Goal: Task Accomplishment & Management: Use online tool/utility

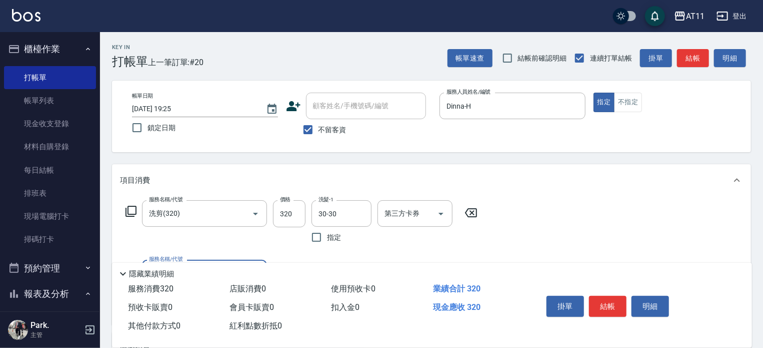
drag, startPoint x: 606, startPoint y: 307, endPoint x: 616, endPoint y: 300, distance: 11.8
click at [606, 307] on button "結帳" at bounding box center [608, 306] width 38 height 21
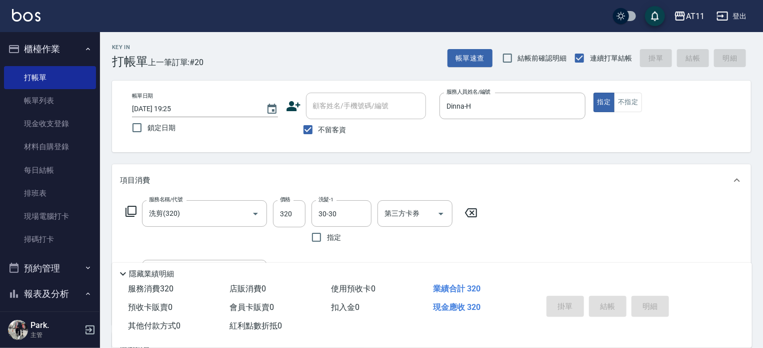
type input "[DATE] 20:45"
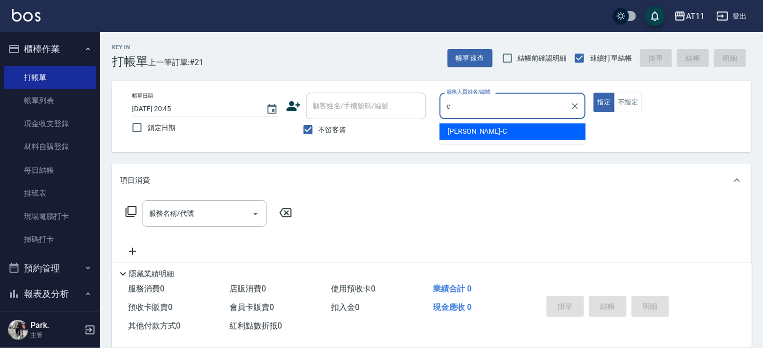
type input "[PERSON_NAME]"
type button "true"
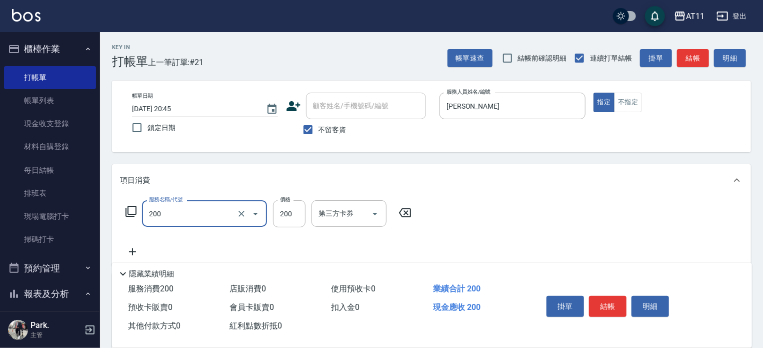
type input "剪髮(200)"
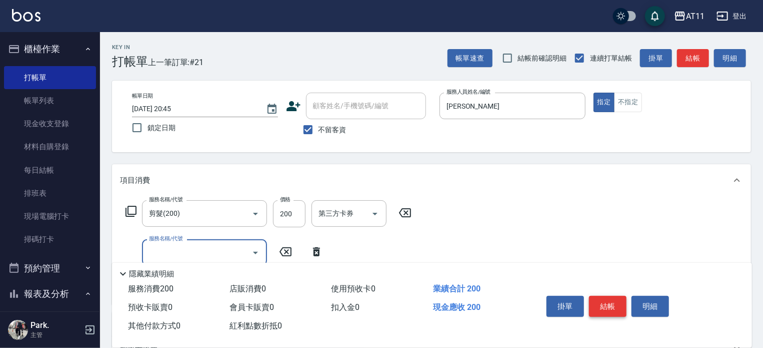
click at [611, 302] on button "結帳" at bounding box center [608, 306] width 38 height 21
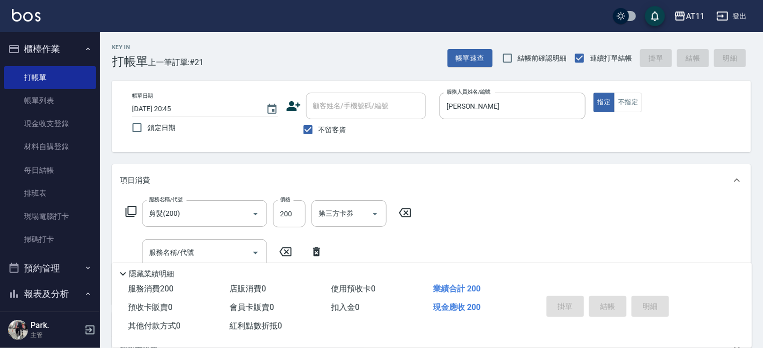
type input "[DATE] 20:46"
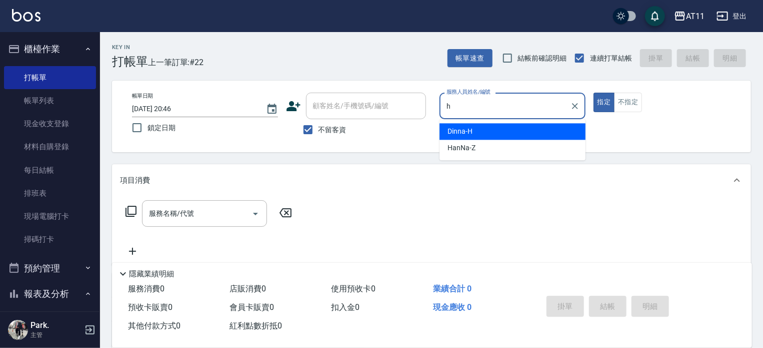
type input "Dinna-H"
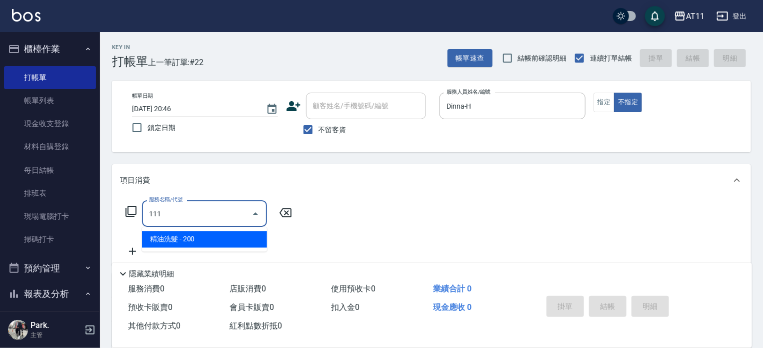
type input "精油洗髮(111)"
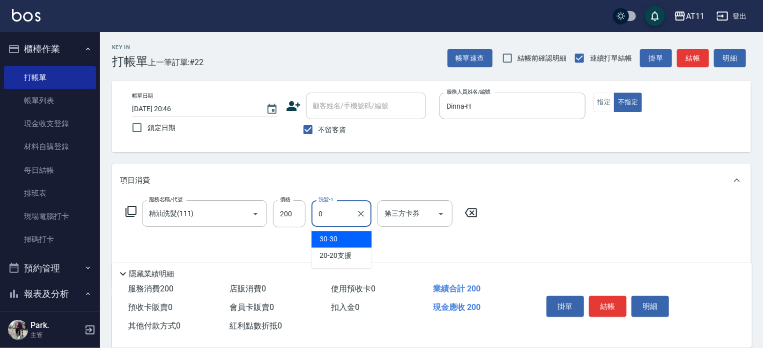
type input "30-30"
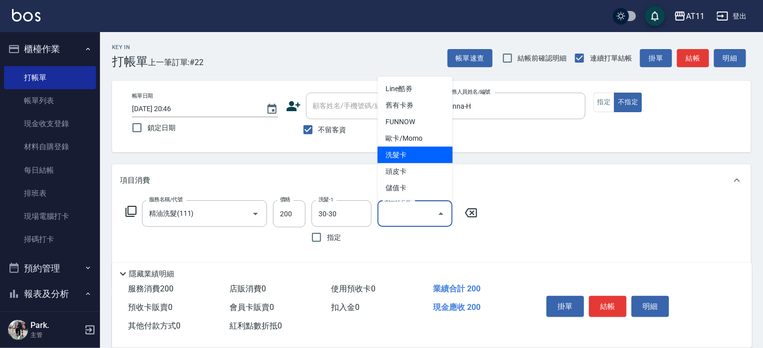
type input "洗髮卡"
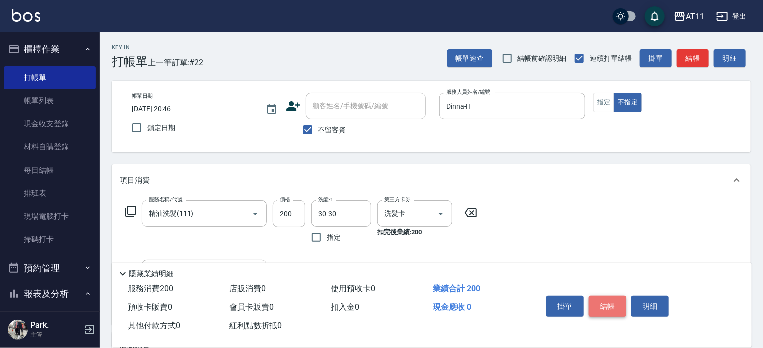
click at [615, 303] on button "結帳" at bounding box center [608, 306] width 38 height 21
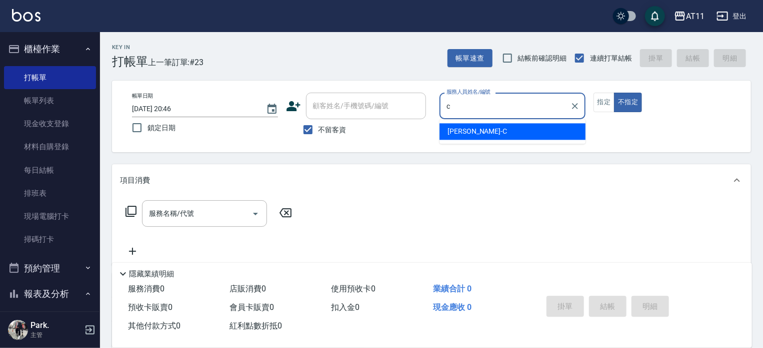
type input "[PERSON_NAME]"
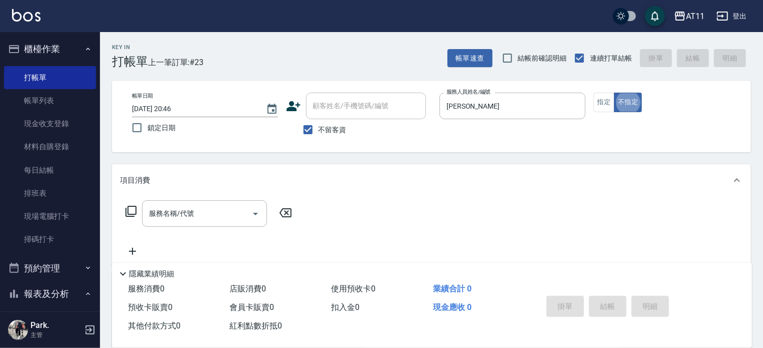
type button "false"
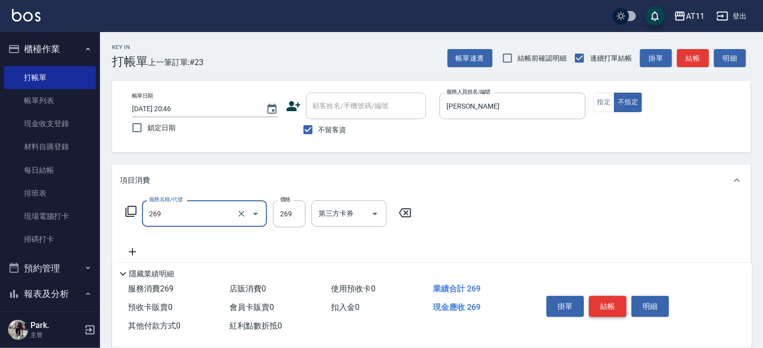
type input "一般洗剪(269)"
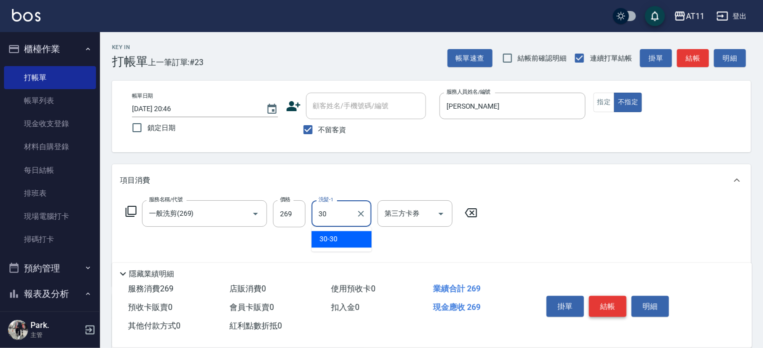
type input "30-30"
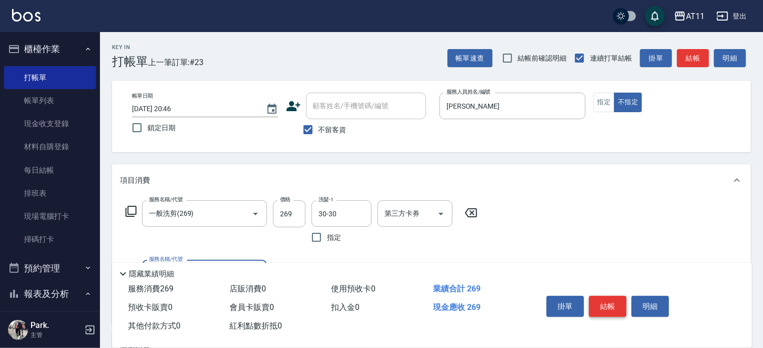
click at [612, 306] on button "結帳" at bounding box center [608, 306] width 38 height 21
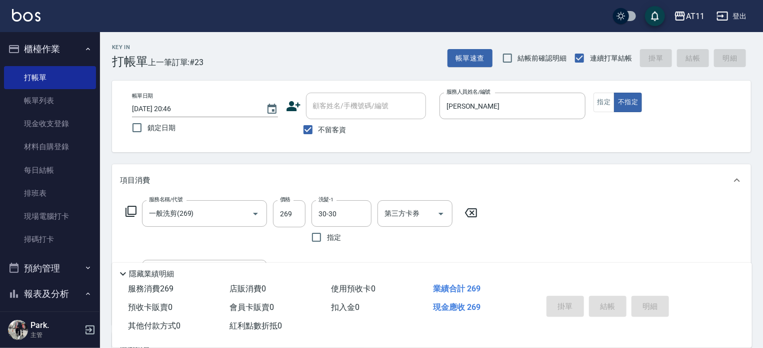
type input "[DATE] 20:47"
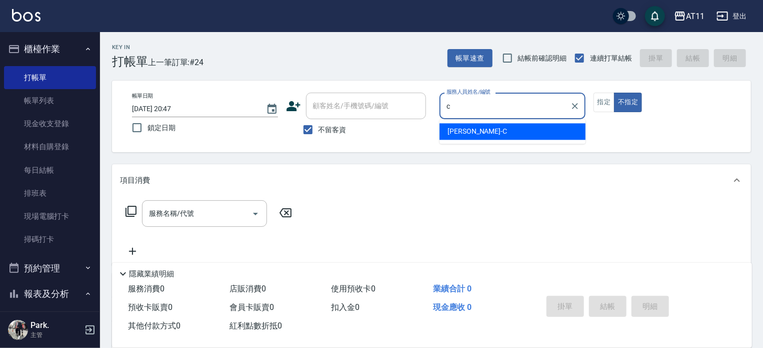
type input "[PERSON_NAME]"
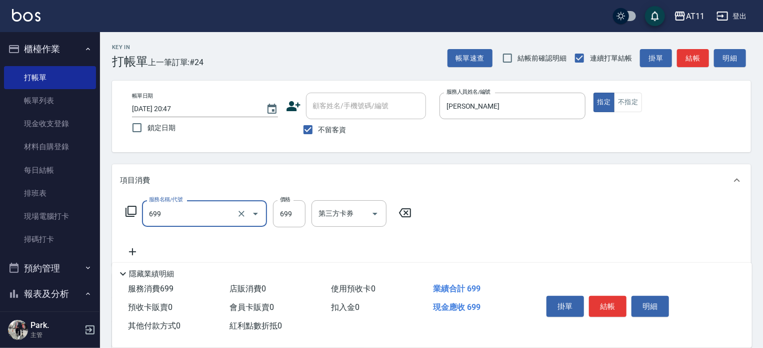
type input "SPA699(699)"
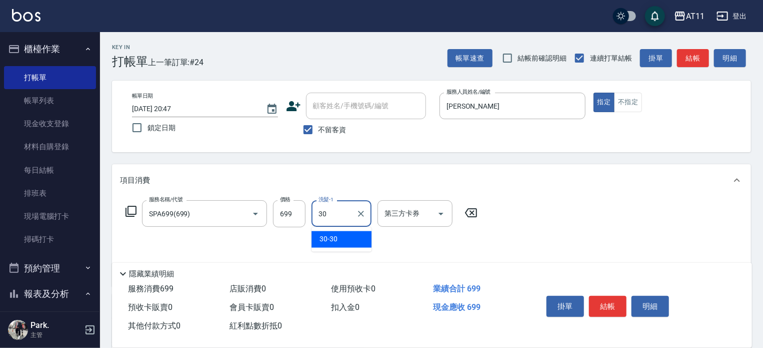
type input "30-30"
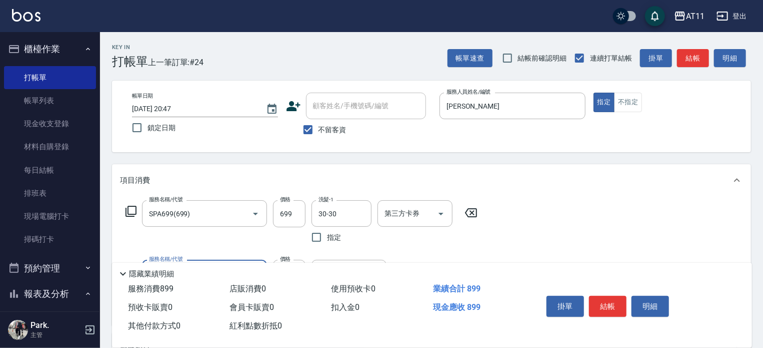
type input "剪髮(200)"
type input "100"
click at [613, 298] on button "結帳" at bounding box center [608, 306] width 38 height 21
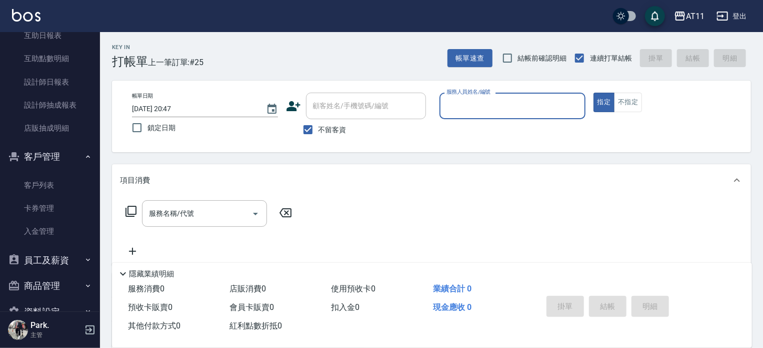
scroll to position [350, 0]
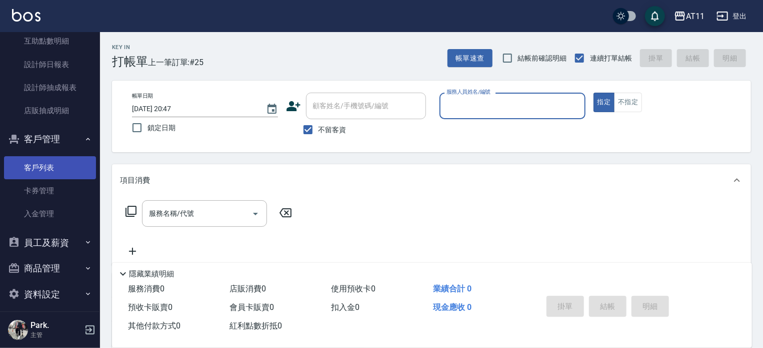
click at [55, 158] on link "客戶列表" at bounding box center [50, 167] width 92 height 23
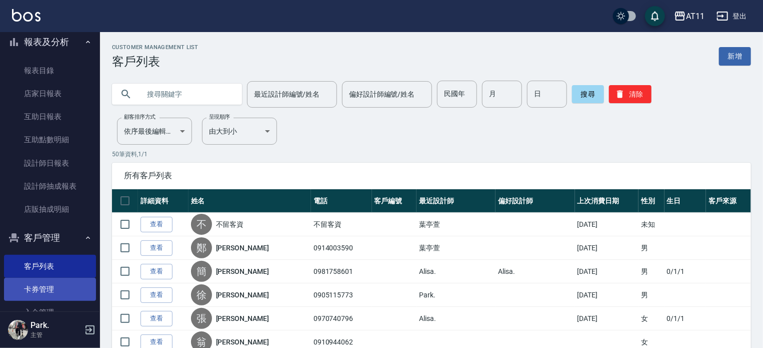
scroll to position [250, 0]
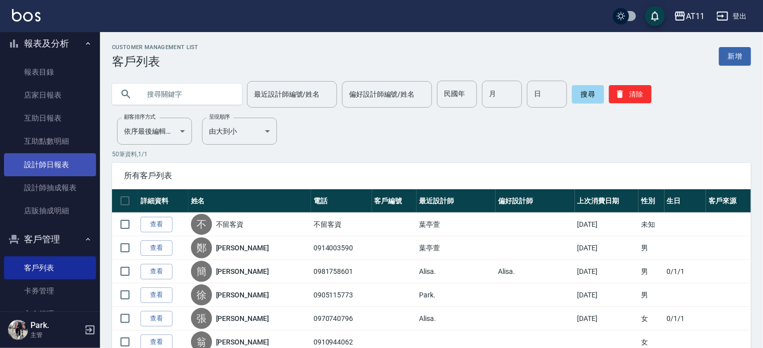
click at [62, 168] on link "設計師日報表" at bounding box center [50, 164] width 92 height 23
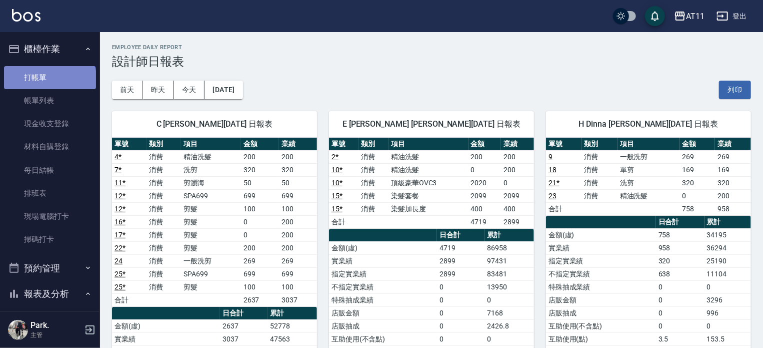
click at [49, 81] on link "打帳單" at bounding box center [50, 77] width 92 height 23
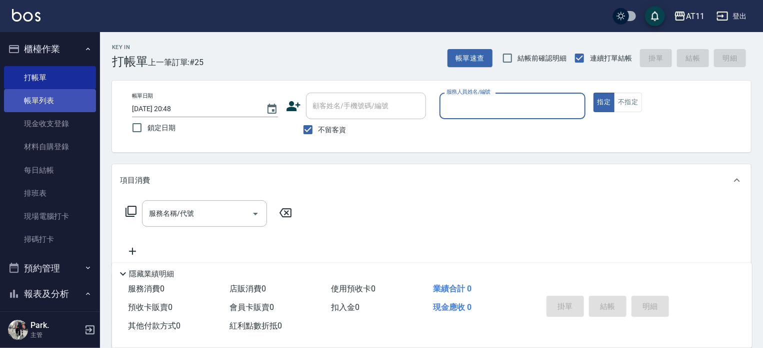
click at [60, 100] on link "帳單列表" at bounding box center [50, 100] width 92 height 23
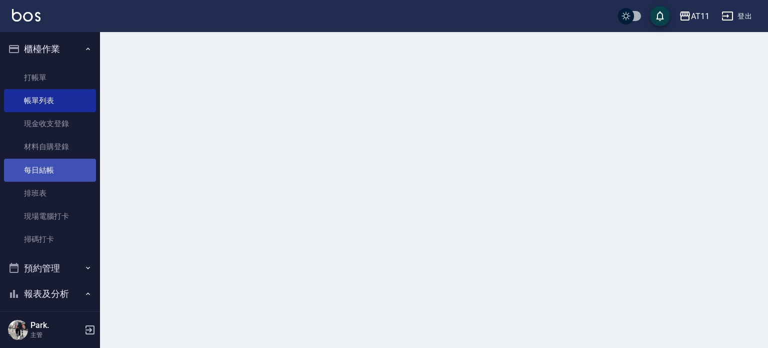
click at [62, 164] on link "每日結帳" at bounding box center [50, 170] width 92 height 23
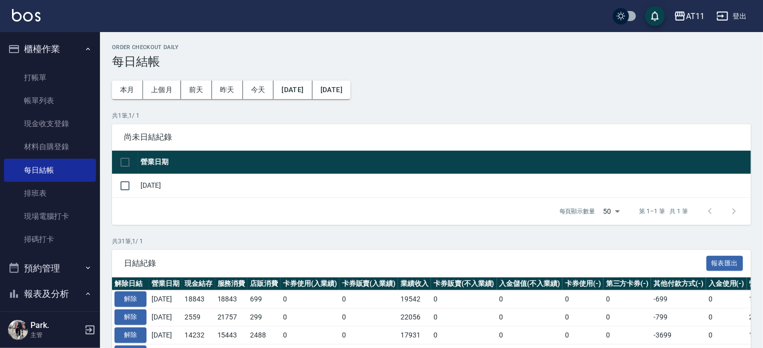
click at [143, 188] on td "[DATE]" at bounding box center [444, 186] width 613 height 24
click at [130, 186] on input "checkbox" at bounding box center [125, 185] width 21 height 21
checkbox input "true"
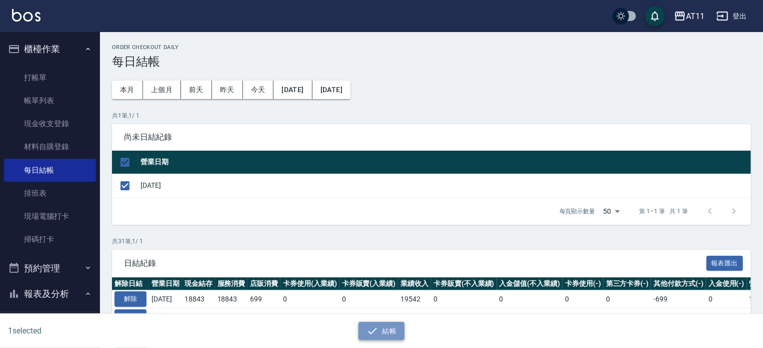
click at [392, 330] on button "結帳" at bounding box center [382, 331] width 47 height 19
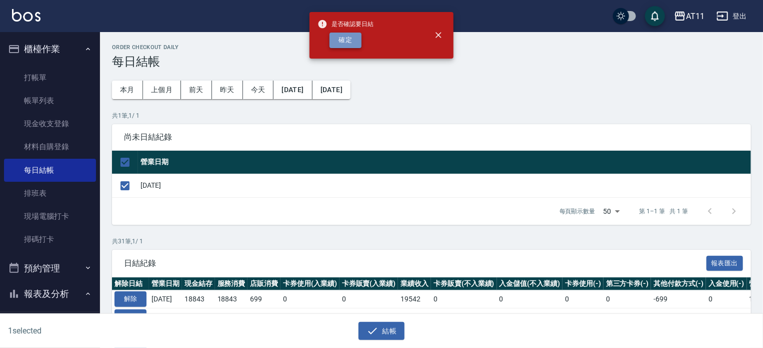
click at [336, 47] on button "確定" at bounding box center [346, 41] width 32 height 16
checkbox input "false"
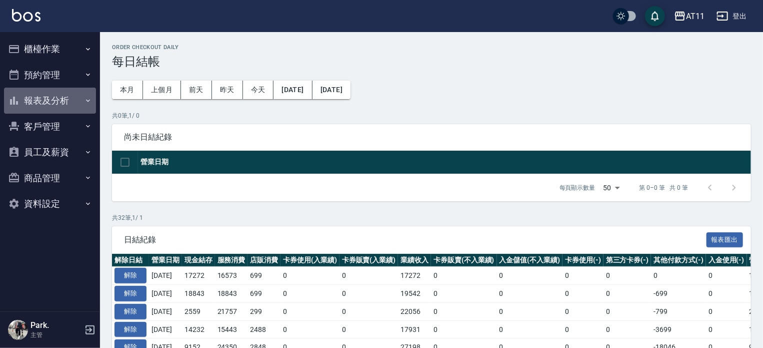
click at [43, 102] on button "報表及分析" at bounding box center [50, 101] width 92 height 26
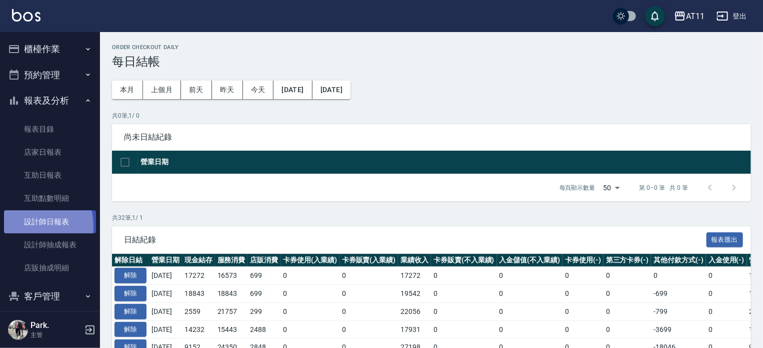
click at [30, 226] on link "設計師日報表" at bounding box center [50, 221] width 92 height 23
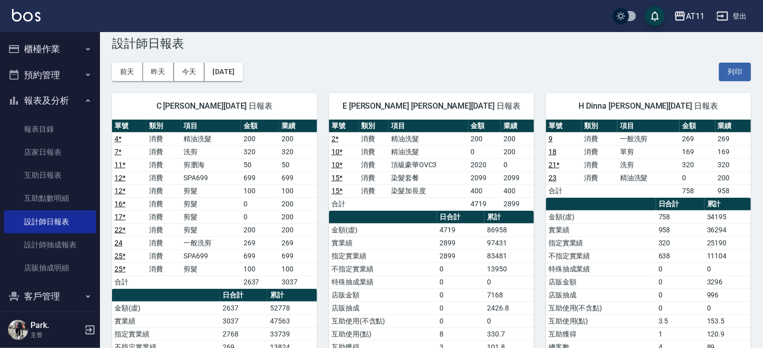
scroll to position [50, 0]
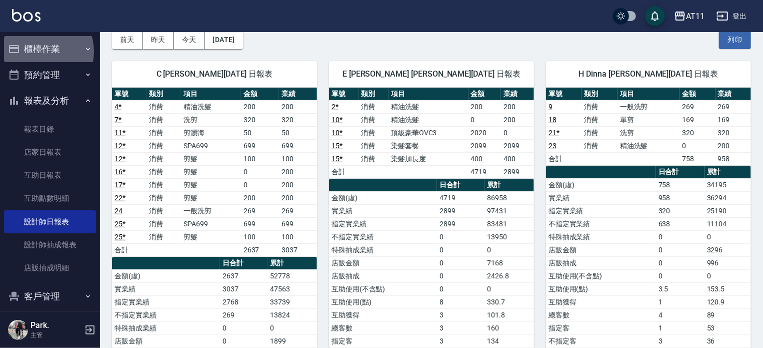
click at [40, 52] on button "櫃檯作業" at bounding box center [50, 49] width 92 height 26
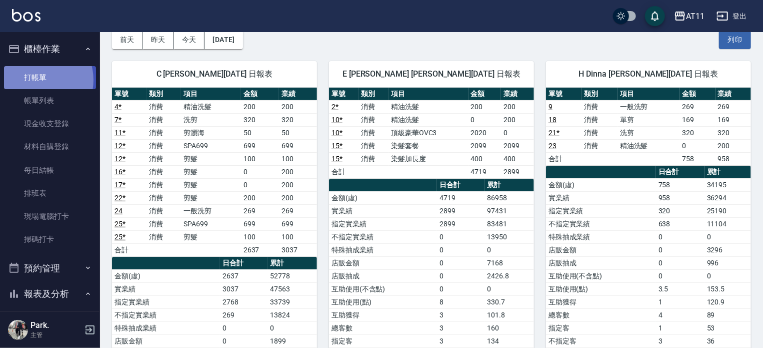
click at [38, 79] on link "打帳單" at bounding box center [50, 77] width 92 height 23
